Goal: Task Accomplishment & Management: Complete application form

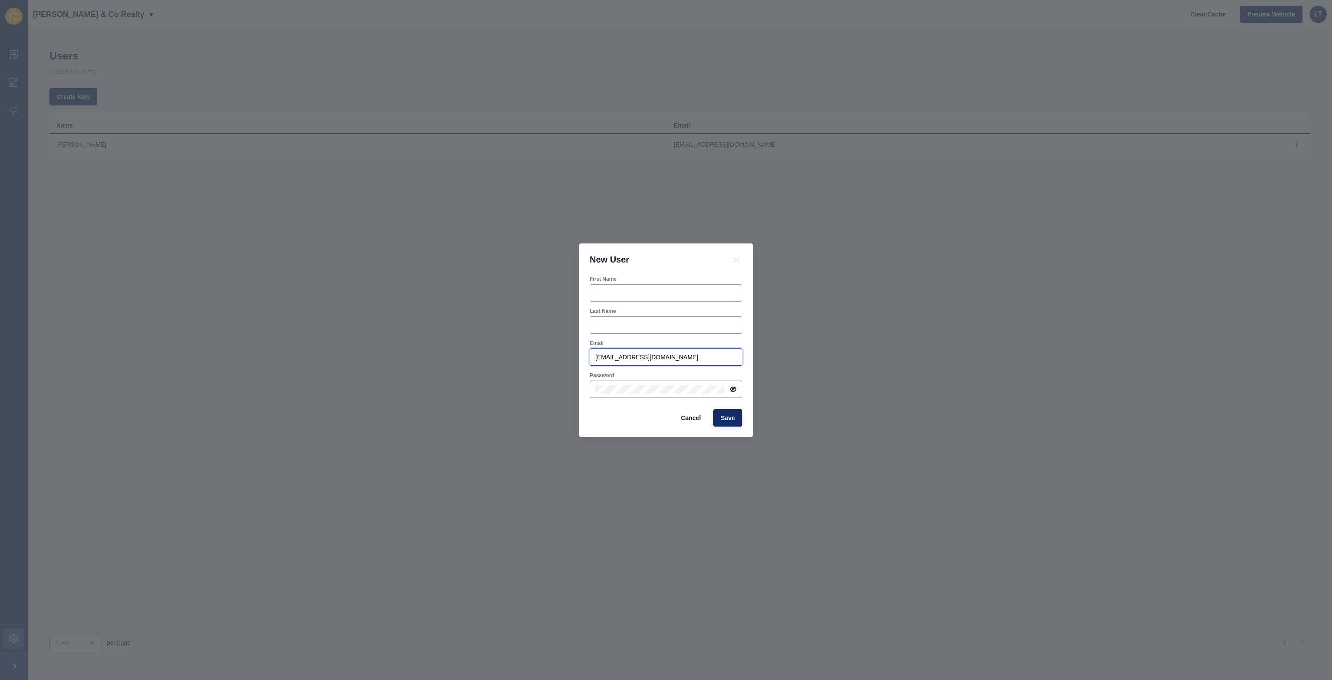
drag, startPoint x: 680, startPoint y: 356, endPoint x: 587, endPoint y: 356, distance: 93.2
click at [587, 356] on div "First Name Last Name Email [PERSON_NAME][EMAIL_ADDRESS][DOMAIN_NAME] Password C…" at bounding box center [665, 355] width 173 height 161
paste input "[PERSON_NAME][EMAIL_ADDRESS][DOMAIN_NAME]"
drag, startPoint x: 601, startPoint y: 357, endPoint x: 594, endPoint y: 355, distance: 7.2
click at [594, 355] on div "[PERSON_NAME][EMAIL_ADDRESS][DOMAIN_NAME]" at bounding box center [666, 356] width 153 height 17
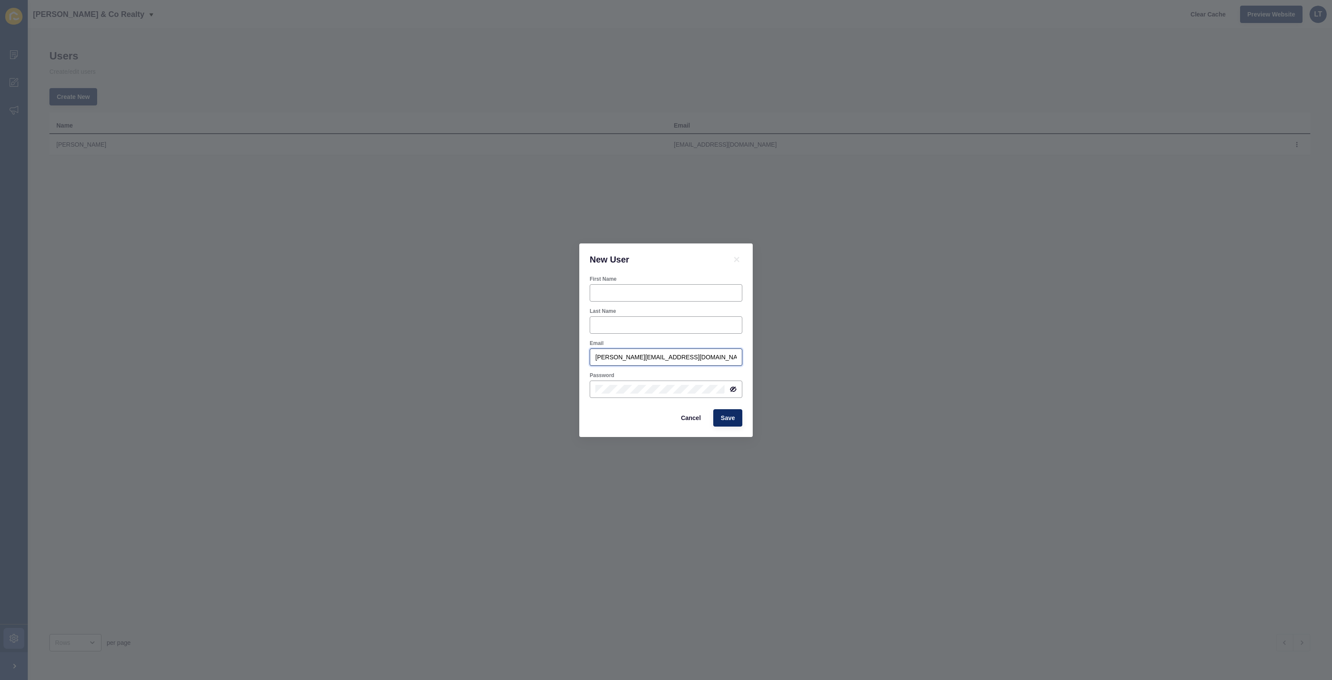
type input "[PERSON_NAME][EMAIL_ADDRESS][DOMAIN_NAME]"
click at [629, 287] on div at bounding box center [666, 292] width 153 height 17
paste input "Adrian Hoffman"
drag, startPoint x: 648, startPoint y: 294, endPoint x: 618, endPoint y: 291, distance: 30.5
click at [618, 291] on input "Adrian Hoffman" at bounding box center [665, 292] width 141 height 9
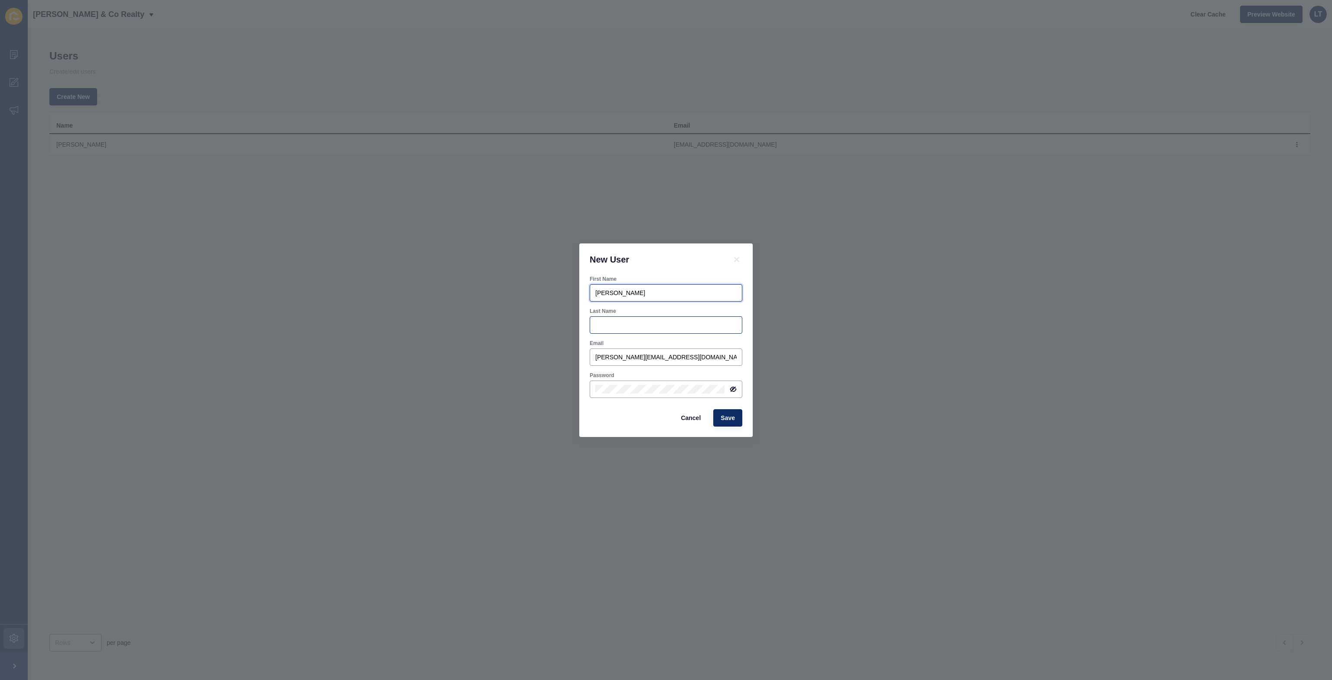
type input "Adrian"
click at [609, 324] on input "Last Name" at bounding box center [665, 324] width 141 height 9
paste input "Hoffman"
type input "Hoffman"
click at [734, 391] on icon at bounding box center [733, 389] width 5 height 4
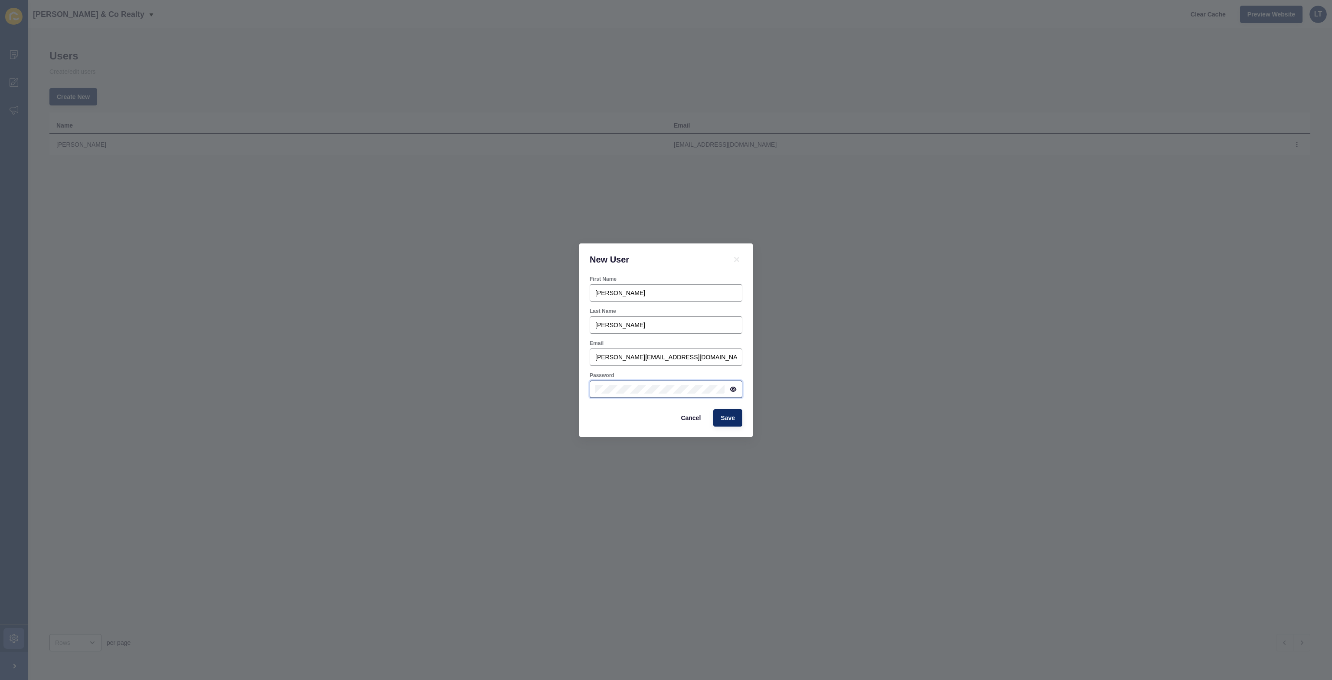
click at [578, 389] on div "New User First Name Adrian Last Name Hoffman Email adrian@storieline.com Passwo…" at bounding box center [666, 340] width 1332 height 680
click at [566, 389] on div "New User First Name Adrian Last Name Hoffman Email adrian@storieline.com Passwo…" at bounding box center [666, 340] width 1332 height 680
drag, startPoint x: 695, startPoint y: 384, endPoint x: 564, endPoint y: 380, distance: 131.5
click at [564, 380] on div "New User First Name Adrian Last Name Hoffman Email adrian@storieline.com Passwo…" at bounding box center [666, 340] width 1332 height 680
click at [729, 418] on span "Save" at bounding box center [728, 417] width 14 height 9
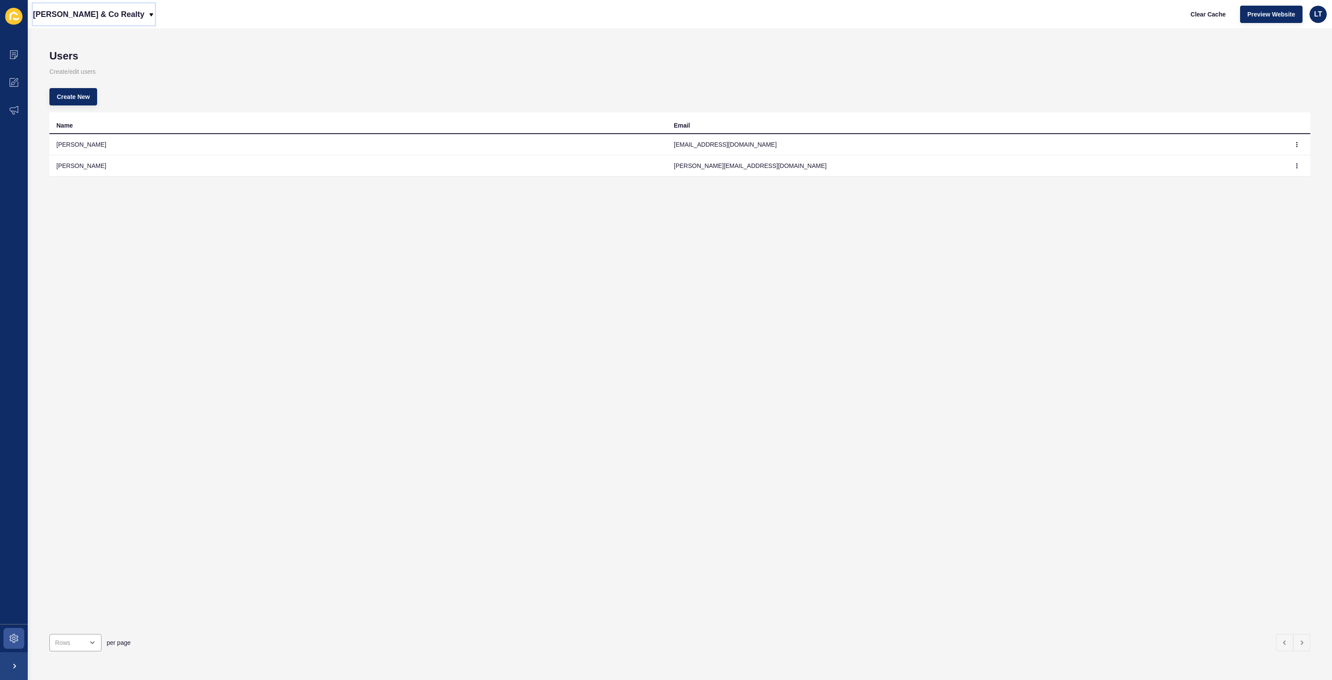
click at [80, 13] on p "[PERSON_NAME] & Co Realty" at bounding box center [88, 14] width 111 height 22
click at [64, 34] on div "Back to website list" at bounding box center [71, 40] width 62 height 16
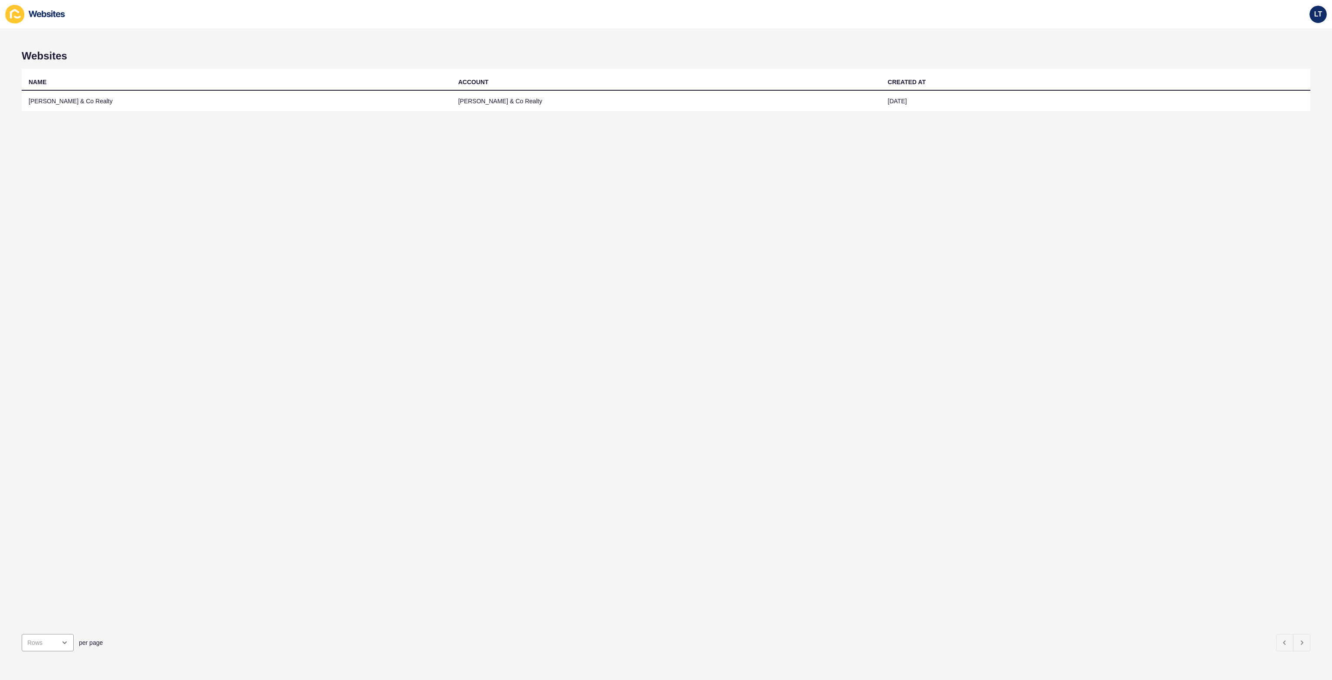
click at [40, 13] on icon at bounding box center [47, 13] width 36 height 7
click at [1318, 16] on span "LT" at bounding box center [1318, 14] width 8 height 9
click at [21, 13] on icon at bounding box center [14, 14] width 19 height 19
drag, startPoint x: 17, startPoint y: 13, endPoint x: 33, endPoint y: 11, distance: 15.3
click at [17, 13] on icon at bounding box center [14, 14] width 19 height 19
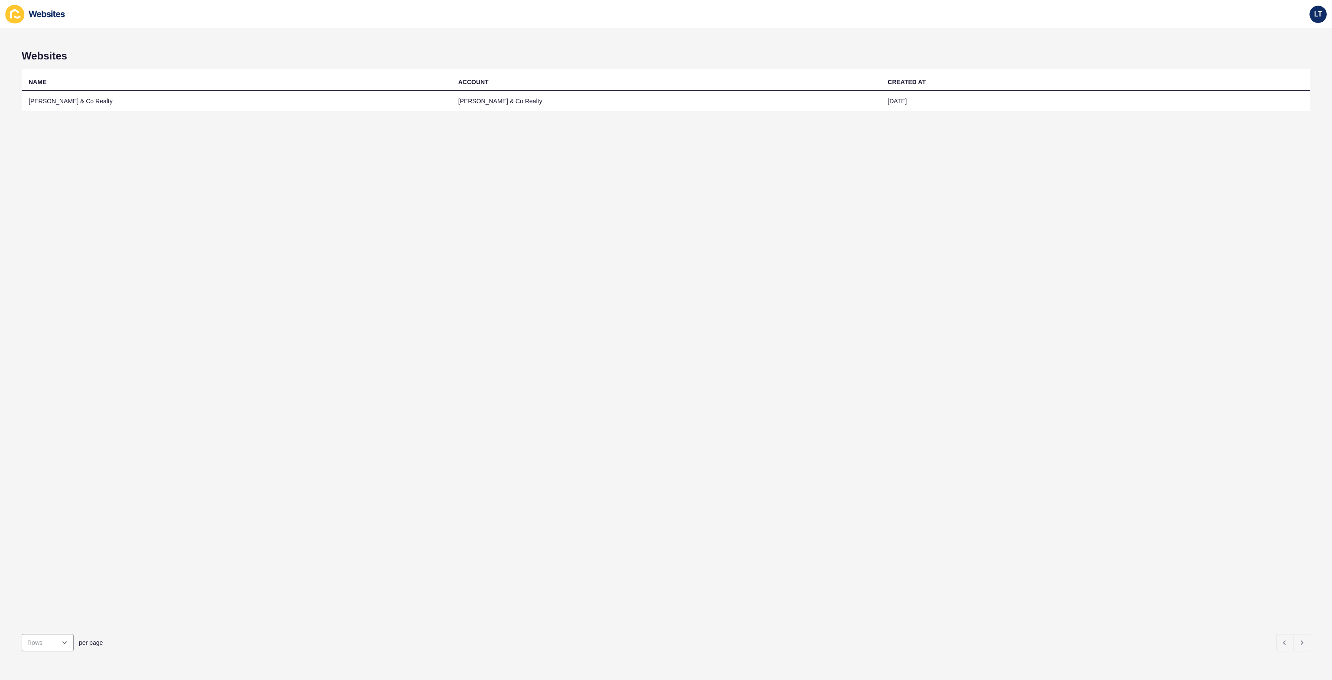
click at [37, 13] on icon at bounding box center [35, 14] width 61 height 19
click at [16, 13] on icon at bounding box center [14, 14] width 19 height 19
click at [41, 15] on icon at bounding box center [47, 13] width 36 height 7
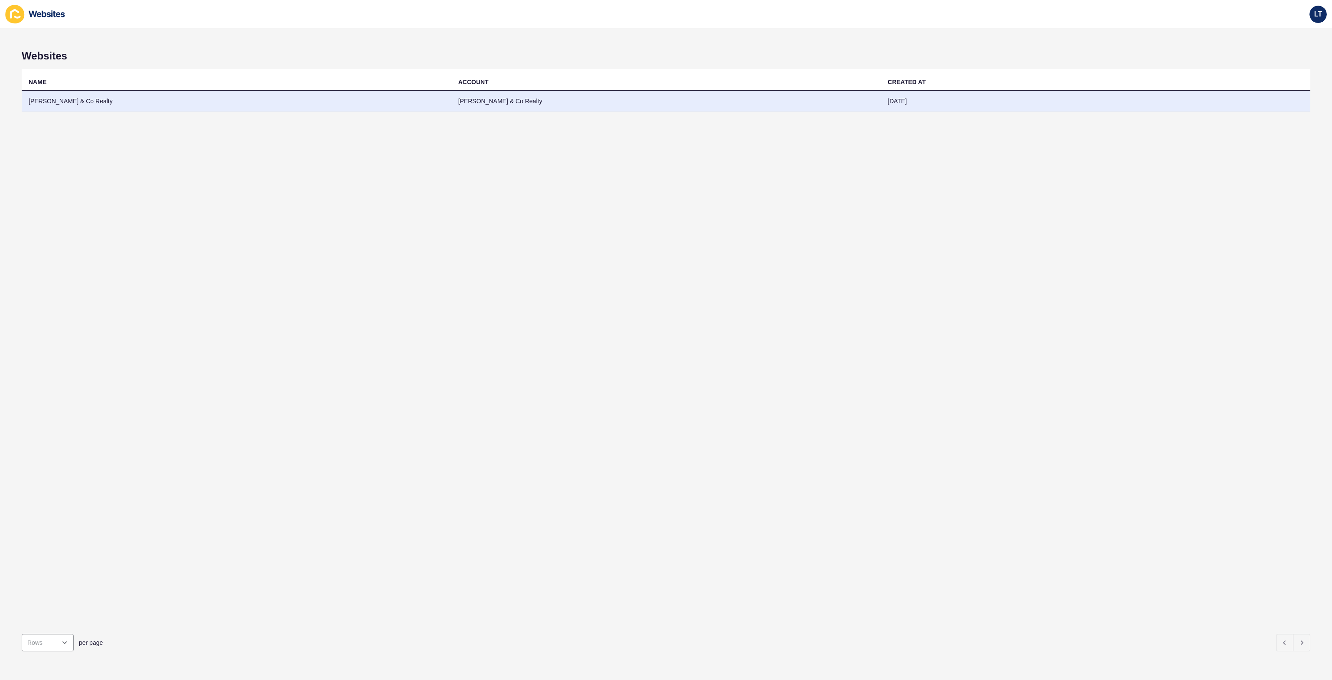
click at [464, 101] on td "[PERSON_NAME] & Co Realty" at bounding box center [666, 101] width 430 height 21
